Goal: Navigation & Orientation: Find specific page/section

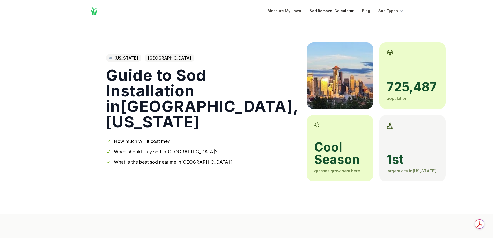
click at [350, 11] on link "Sod Removal Calculator" at bounding box center [332, 11] width 44 height 6
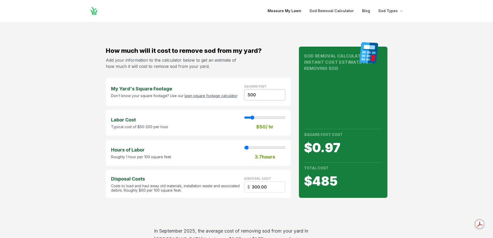
click at [301, 9] on link "Measure My Lawn" at bounding box center [285, 11] width 34 height 6
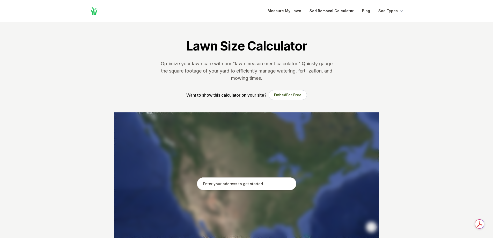
click at [331, 10] on link "Sod Removal Calculator" at bounding box center [332, 11] width 44 height 6
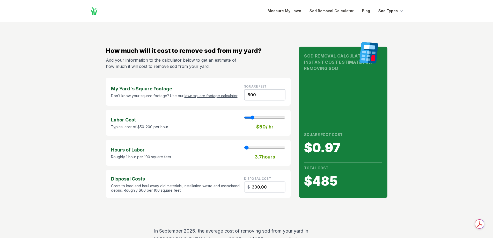
click at [400, 10] on icon "Global" at bounding box center [401, 10] width 5 height 5
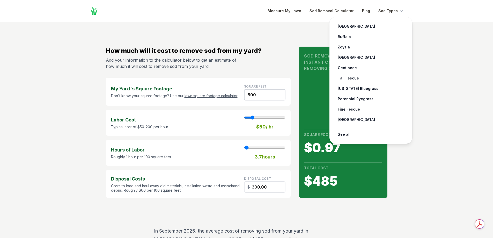
drag, startPoint x: 425, startPoint y: 178, endPoint x: 425, endPoint y: 173, distance: 5.4
